Goal: Find specific page/section

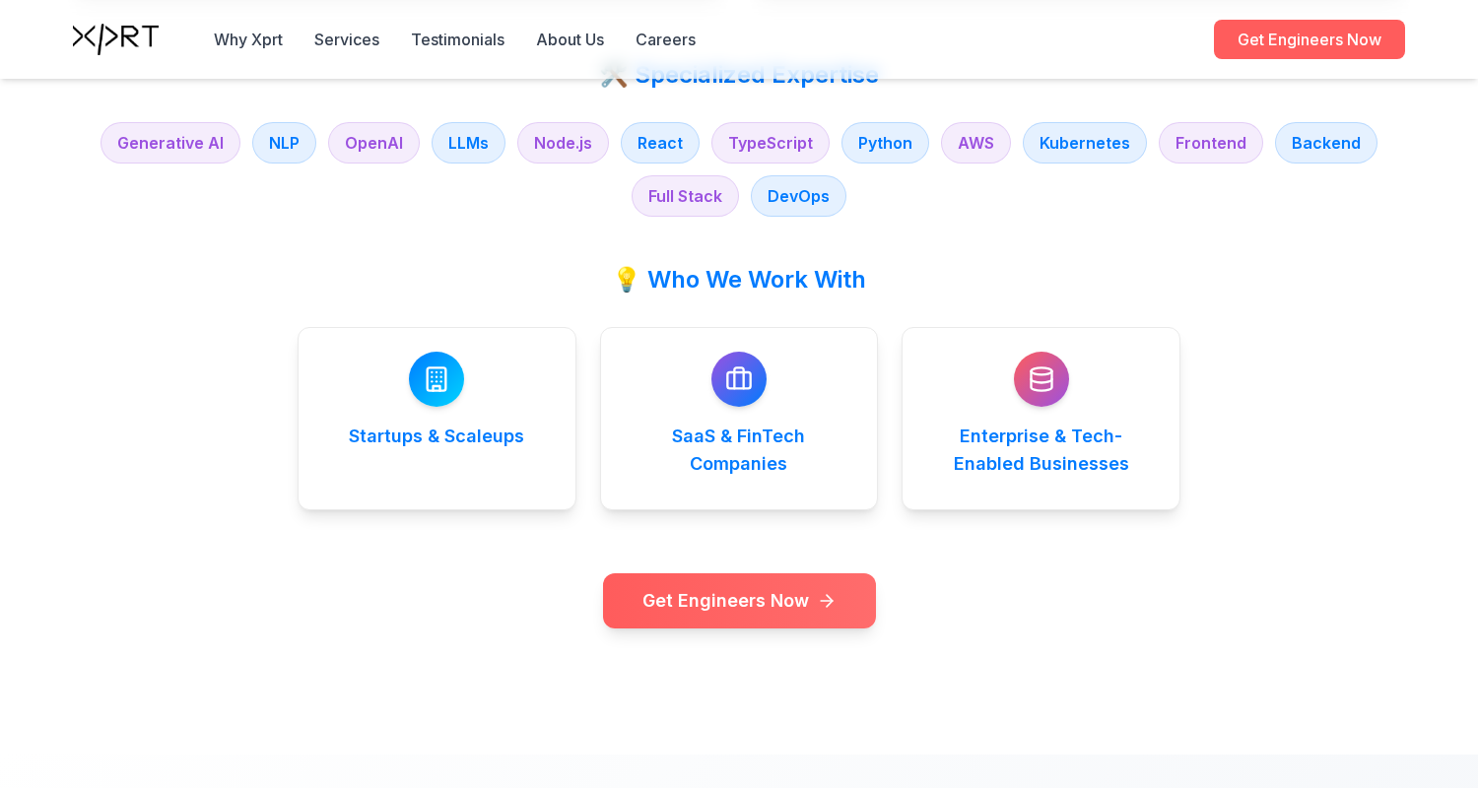
scroll to position [4009, 0]
